Goal: Transaction & Acquisition: Book appointment/travel/reservation

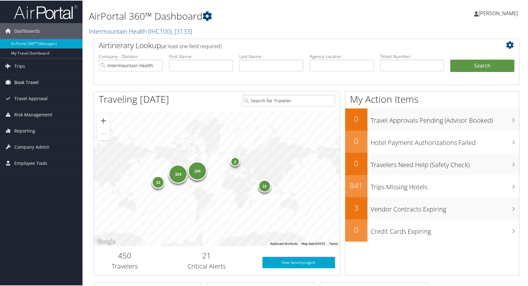
click at [34, 80] on span "Book Travel" at bounding box center [26, 82] width 24 height 16
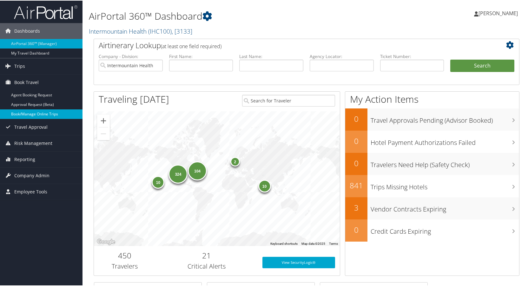
click at [24, 111] on link "Book/Manage Online Trips" at bounding box center [41, 114] width 83 height 10
